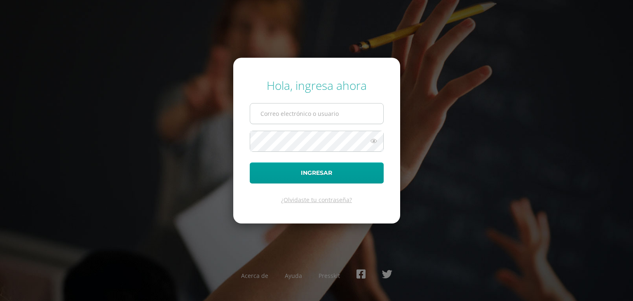
drag, startPoint x: 0, startPoint y: 0, endPoint x: 340, endPoint y: 116, distance: 359.5
click at [340, 116] on input "text" at bounding box center [316, 113] width 133 height 20
click at [340, 116] on input "[EMAIL_ADDRESS][DOMAIN_NAME]" at bounding box center [316, 113] width 133 height 20
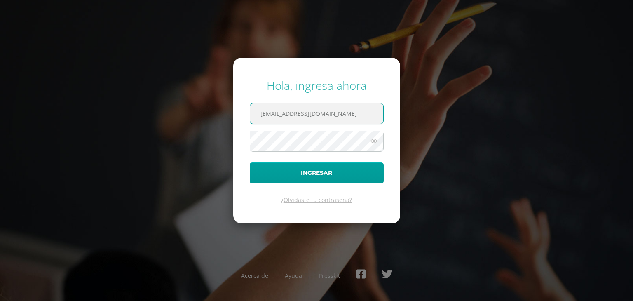
type input "[EMAIL_ADDRESS][DOMAIN_NAME]"
click at [374, 143] on icon at bounding box center [373, 141] width 11 height 10
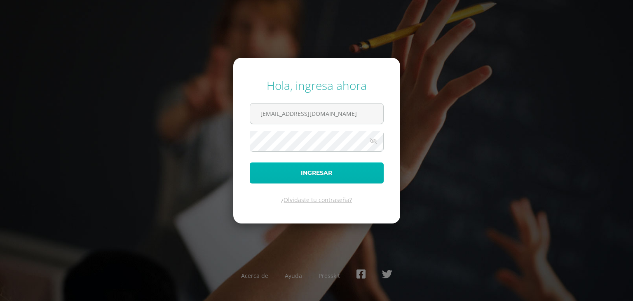
click at [350, 166] on button "Ingresar" at bounding box center [317, 172] width 134 height 21
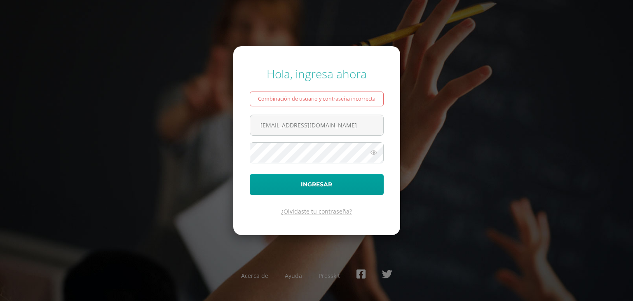
click at [322, 210] on link "¿Olvidaste tu contraseña?" at bounding box center [316, 211] width 71 height 8
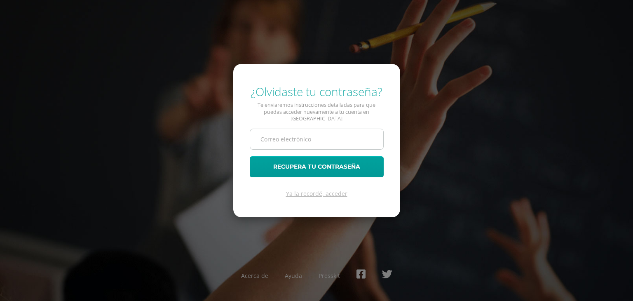
click at [314, 129] on input "text" at bounding box center [316, 139] width 133 height 20
type input "[EMAIL_ADDRESS][DOMAIN_NAME]"
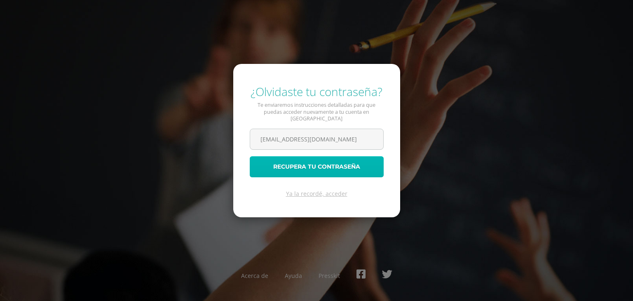
click at [290, 167] on button "Recupera tu contraseña" at bounding box center [317, 166] width 134 height 21
